Goal: Transaction & Acquisition: Download file/media

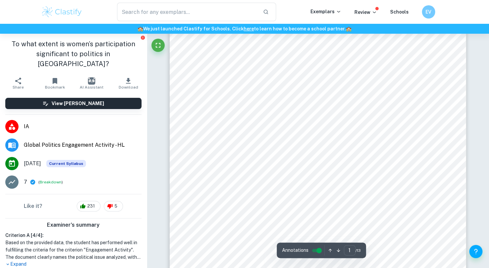
scroll to position [107, 0]
click at [154, 16] on input "text" at bounding box center [187, 12] width 141 height 19
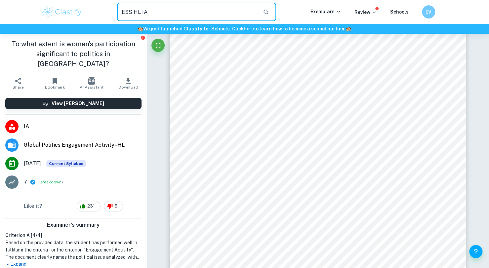
type input "ESS HL IA"
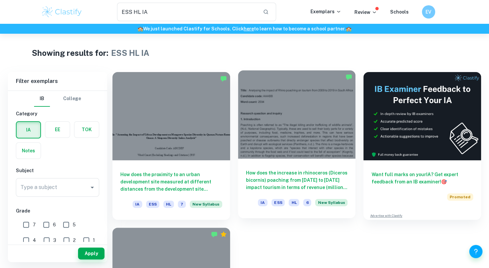
click at [323, 154] on div at bounding box center [297, 114] width 118 height 88
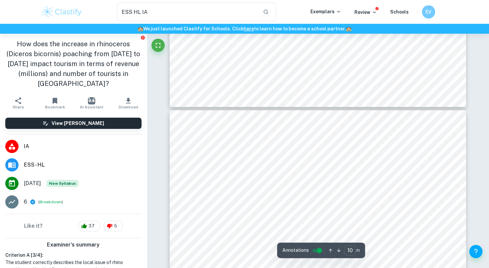
type input "11"
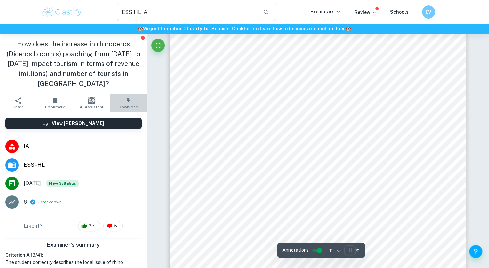
click at [126, 104] on icon "button" at bounding box center [128, 101] width 8 height 8
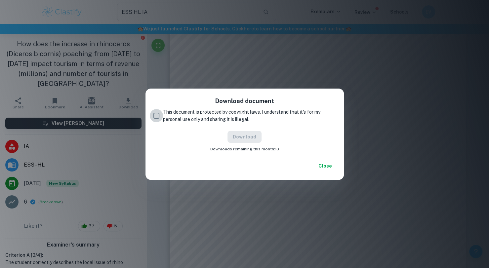
click at [158, 115] on input "This document is protected by copyright laws. I understand that it's for my per…" at bounding box center [156, 115] width 13 height 13
checkbox input "true"
click at [252, 139] on button "Download" at bounding box center [244, 137] width 34 height 12
